Goal: Find specific page/section: Find specific page/section

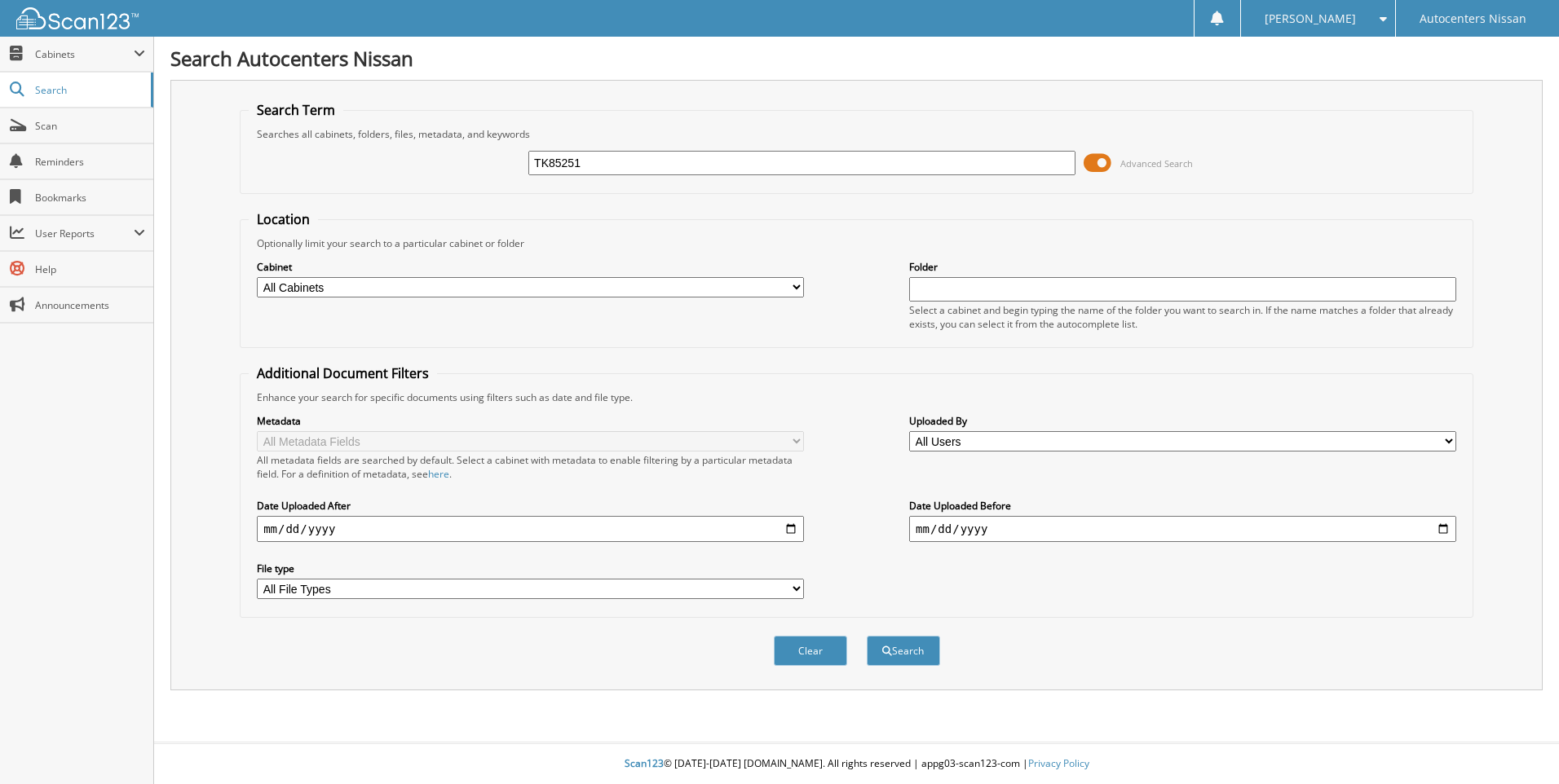
type input "TK85251"
click at [867, 636] on button "Search" at bounding box center [903, 650] width 73 height 30
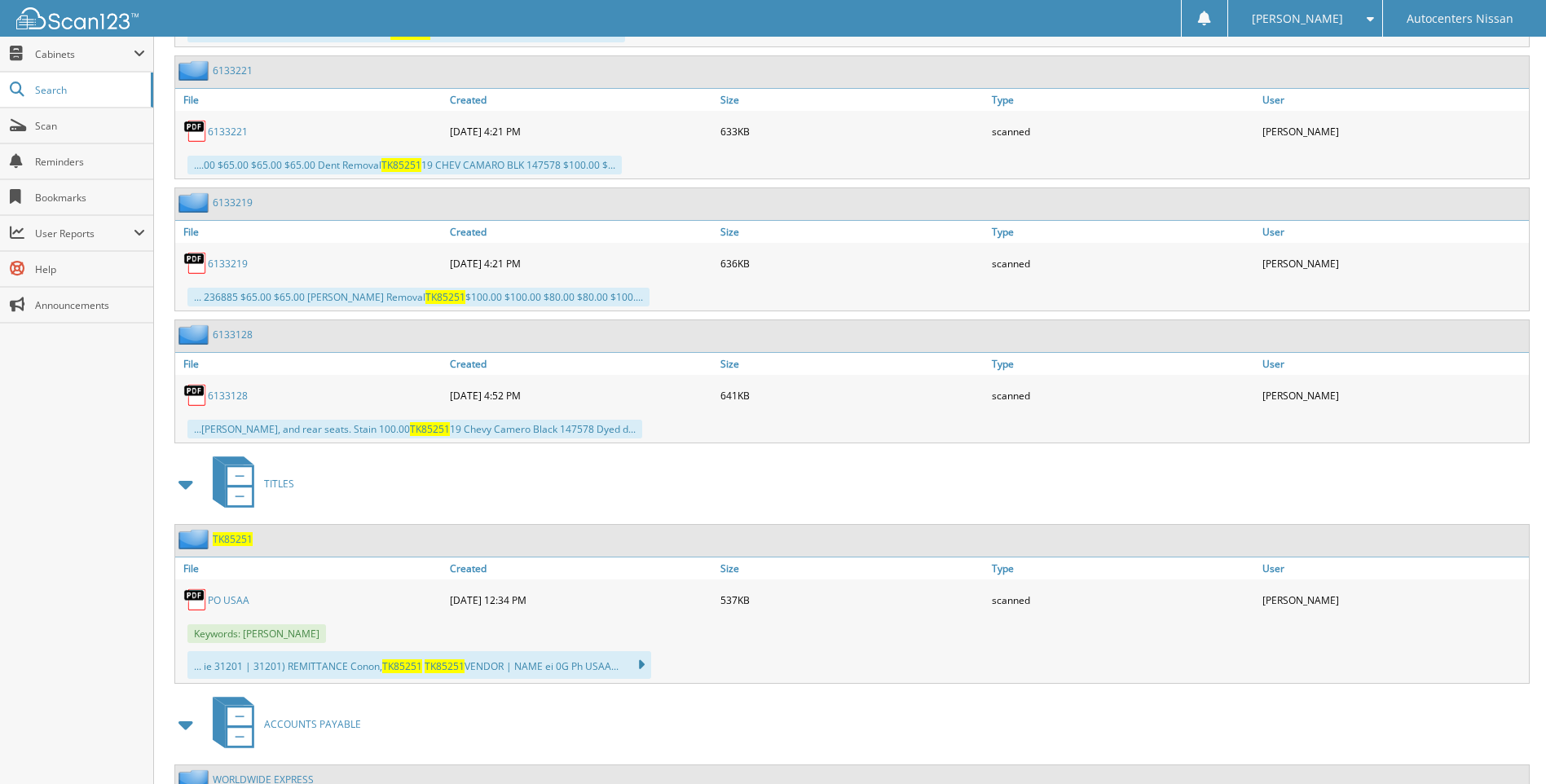
scroll to position [2491, 0]
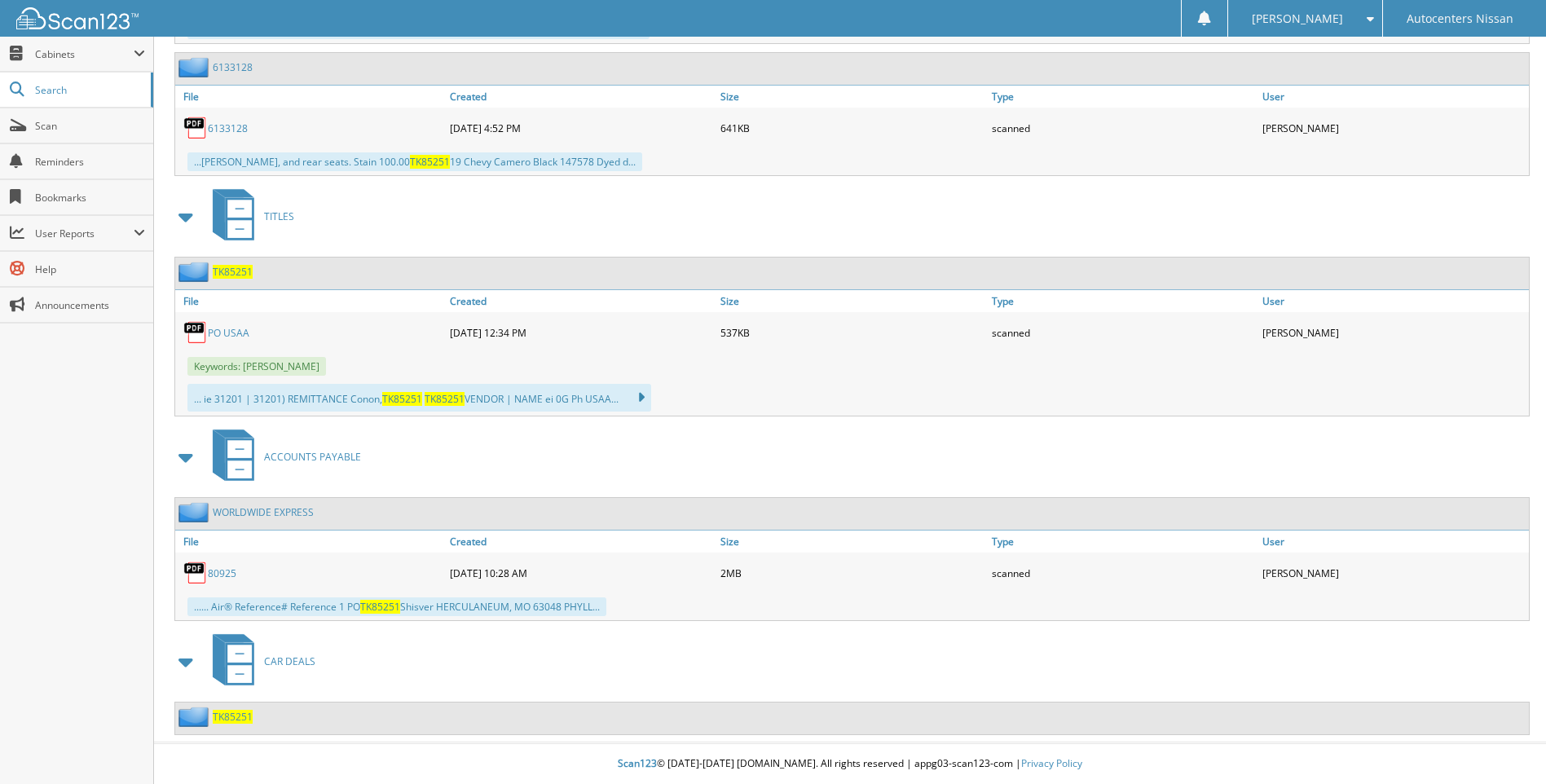
click at [218, 569] on link "80925" at bounding box center [222, 573] width 29 height 14
click at [245, 330] on link "PO USAA" at bounding box center [228, 332] width 42 height 14
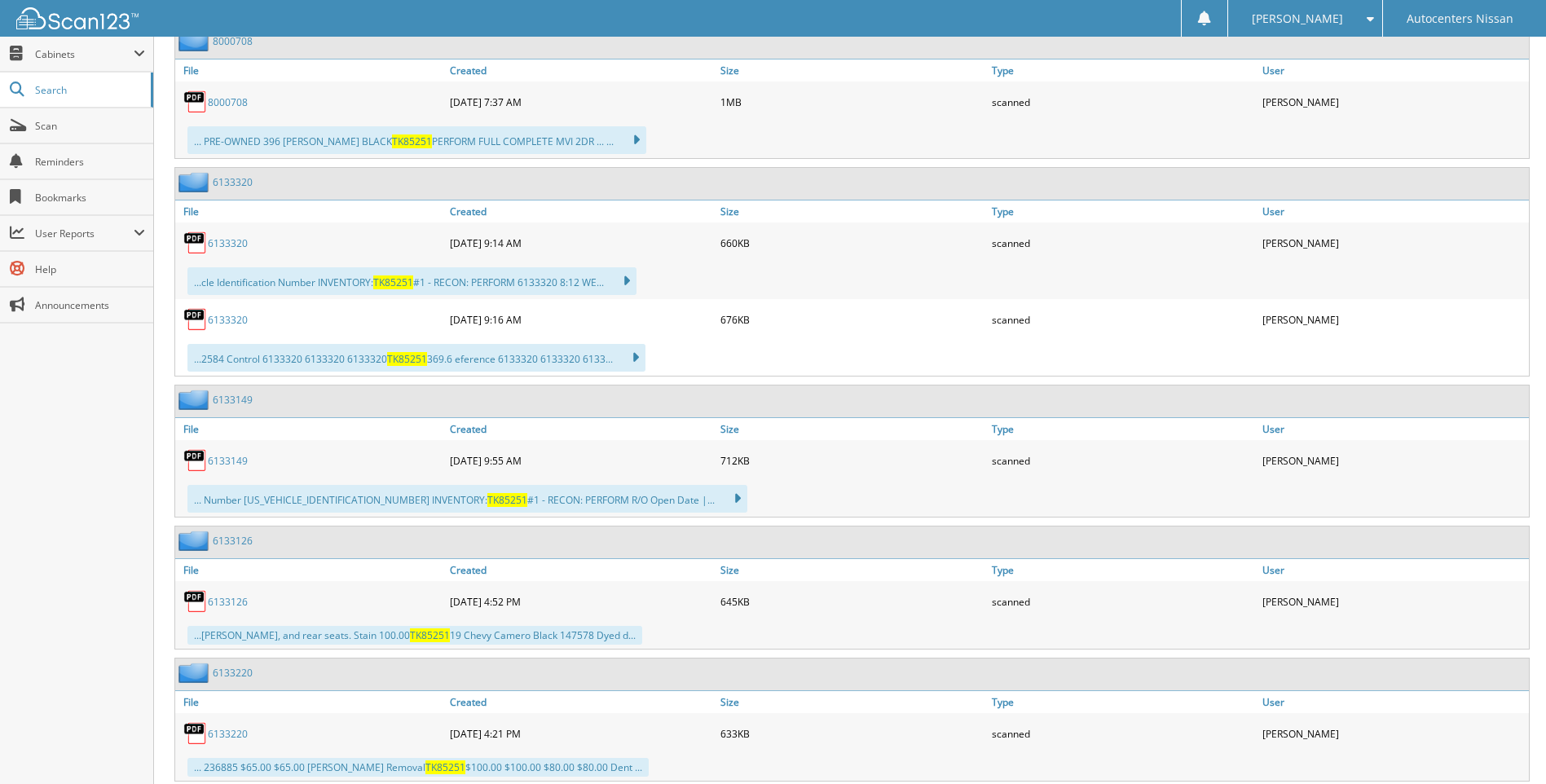
scroll to position [1106, 0]
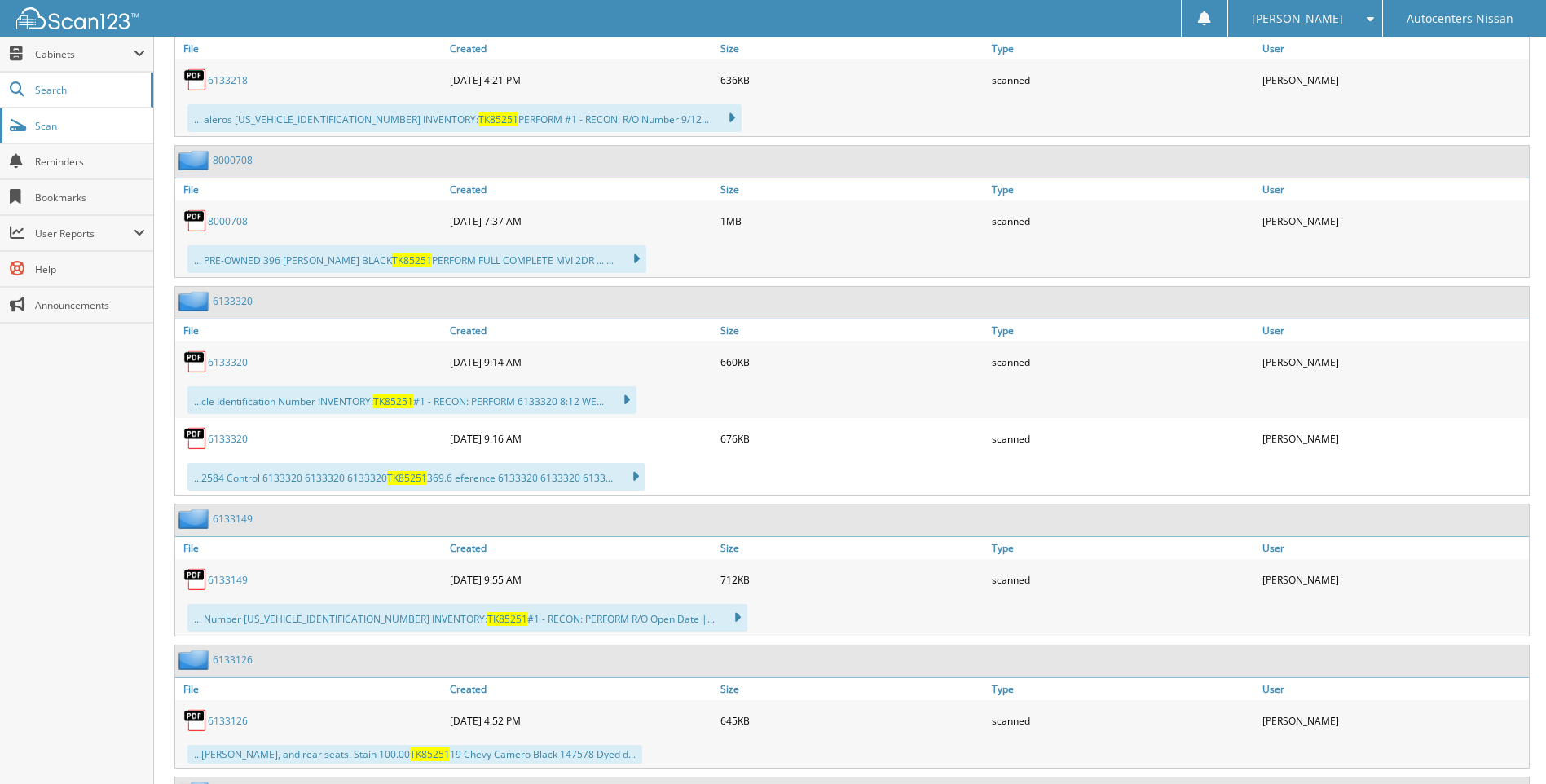
click at [46, 129] on span "Scan" at bounding box center [89, 126] width 110 height 14
